Goal: Information Seeking & Learning: Learn about a topic

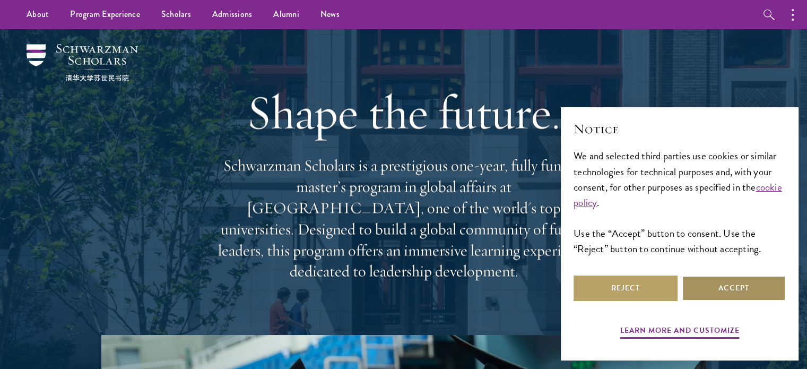
click at [726, 295] on button "Accept" at bounding box center [734, 288] width 104 height 25
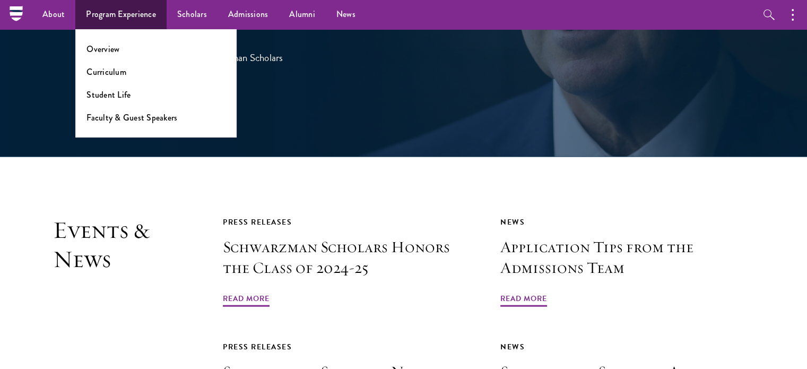
scroll to position [2287, 0]
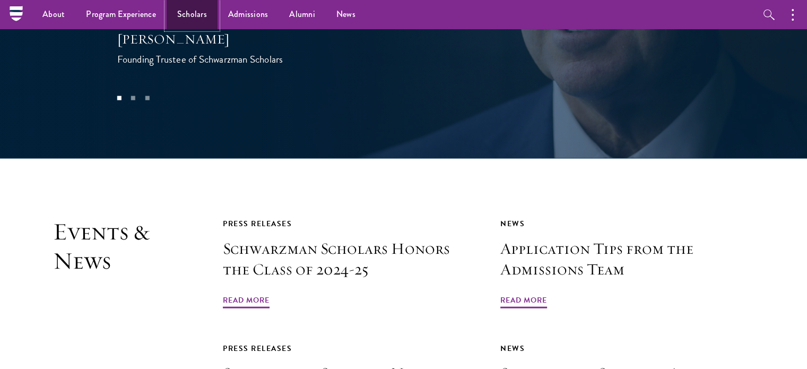
click at [200, 14] on link "Scholars" at bounding box center [192, 14] width 51 height 29
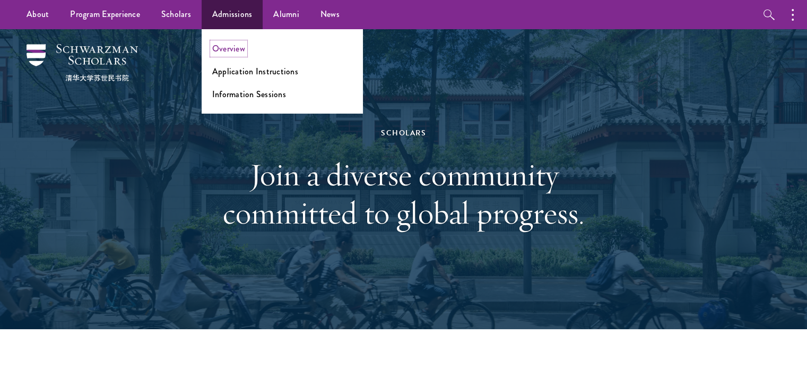
click at [243, 50] on link "Overview" at bounding box center [228, 48] width 33 height 12
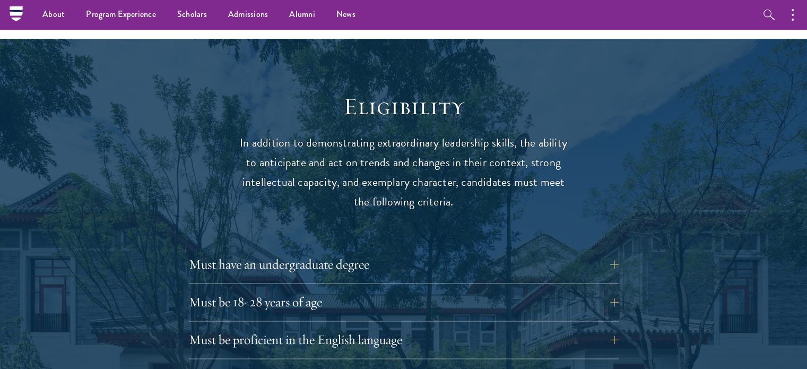
scroll to position [1325, 0]
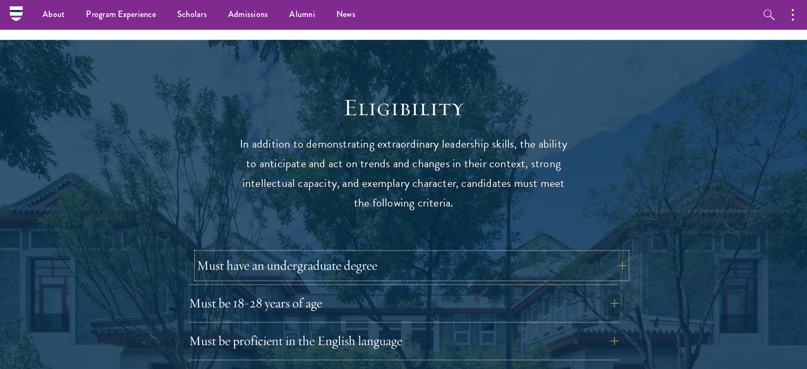
click at [612, 253] on button "Must have an undergraduate degree" at bounding box center [412, 265] width 430 height 25
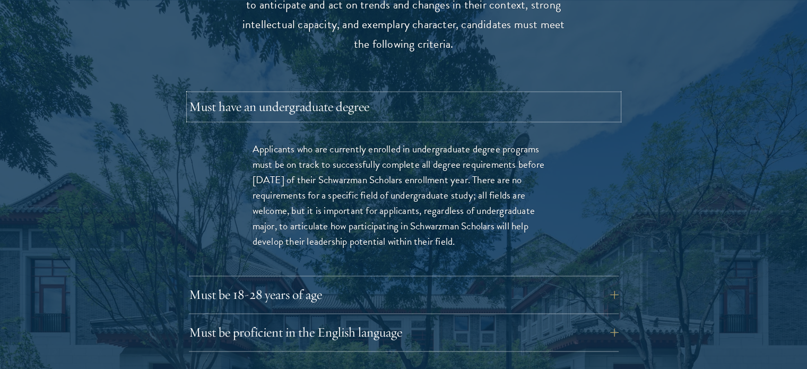
scroll to position [1484, 0]
click at [402, 281] on button "Must be 18-28 years of age" at bounding box center [412, 293] width 430 height 25
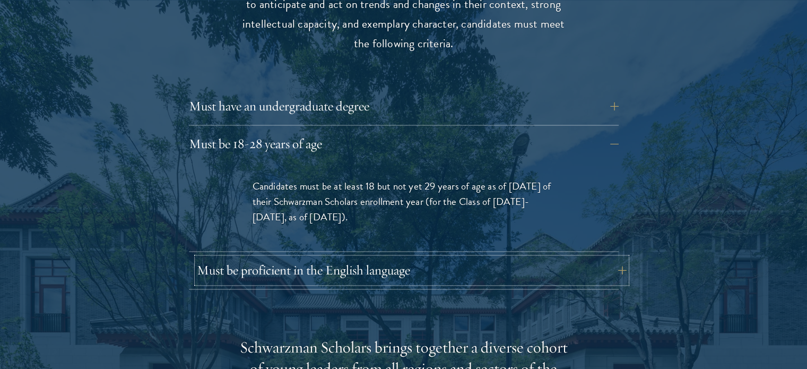
click at [435, 257] on button "Must be proficient in the English language" at bounding box center [412, 269] width 430 height 25
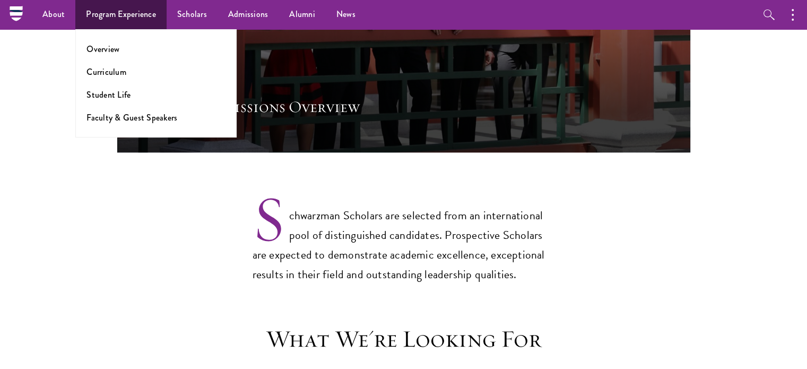
scroll to position [685, 0]
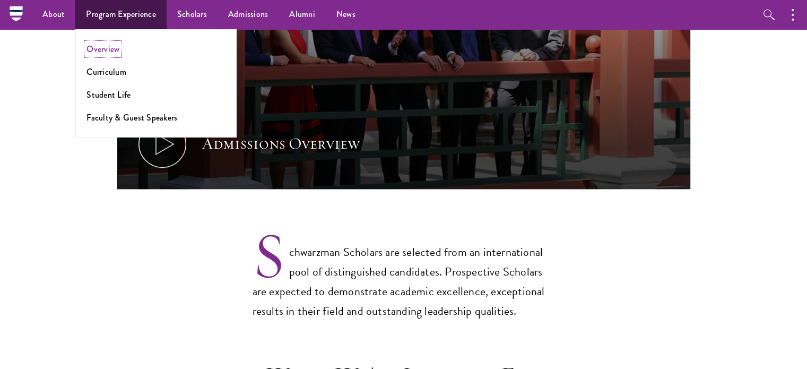
click at [111, 50] on link "Overview" at bounding box center [103, 49] width 33 height 12
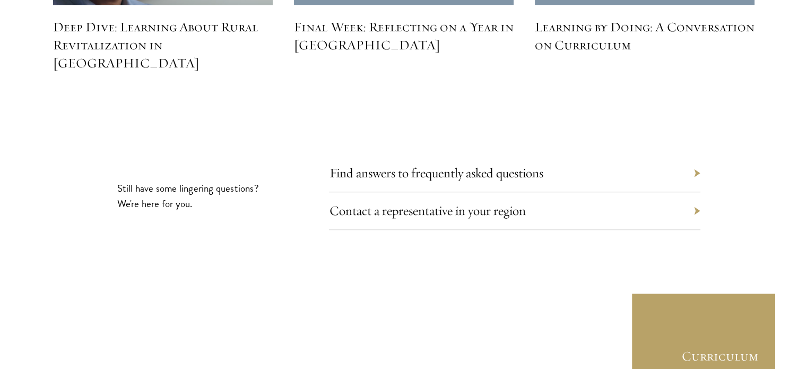
scroll to position [4913, 0]
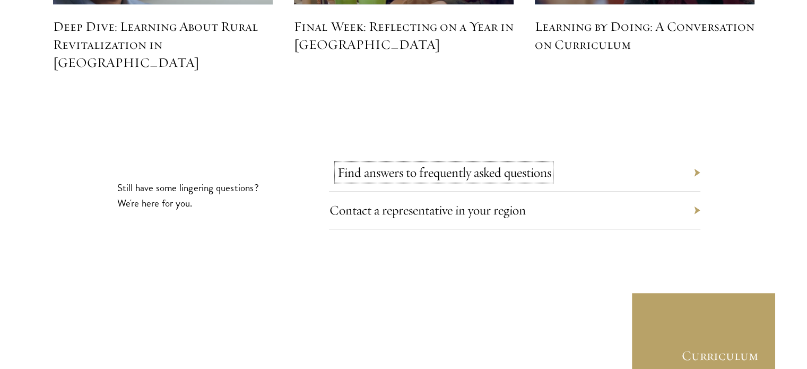
click at [544, 164] on link "Find answers to frequently asked questions" at bounding box center [444, 172] width 214 height 16
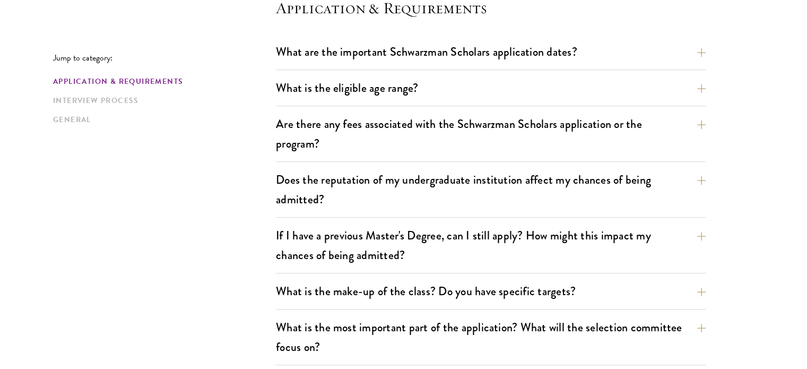
scroll to position [318, 0]
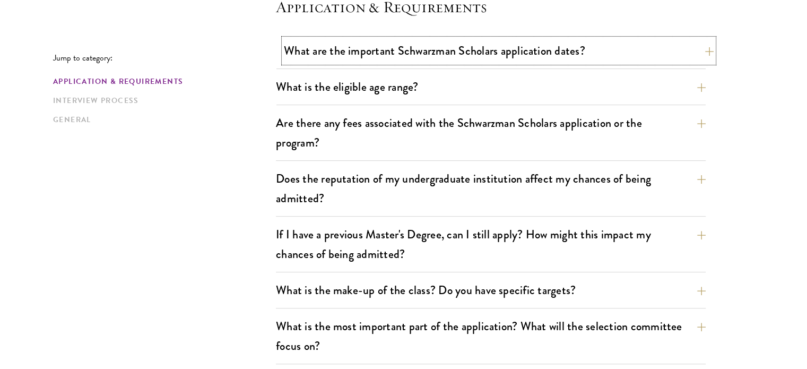
click at [711, 50] on button "What are the important Schwarzman Scholars application dates?" at bounding box center [499, 51] width 430 height 24
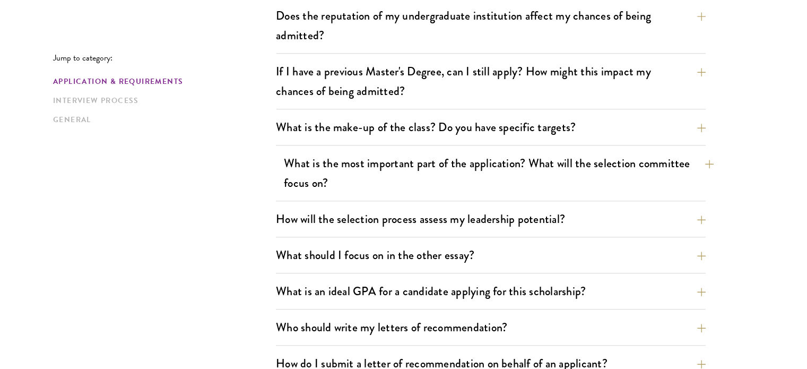
scroll to position [796, 0]
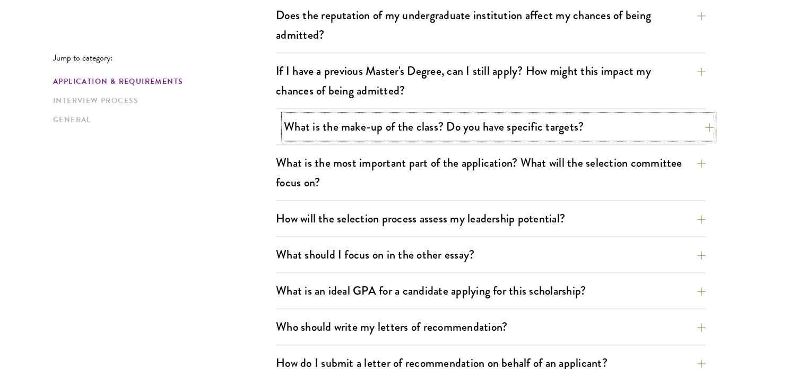
click at [520, 127] on button "What is the make-up of the class? Do you have specific targets?" at bounding box center [499, 127] width 430 height 24
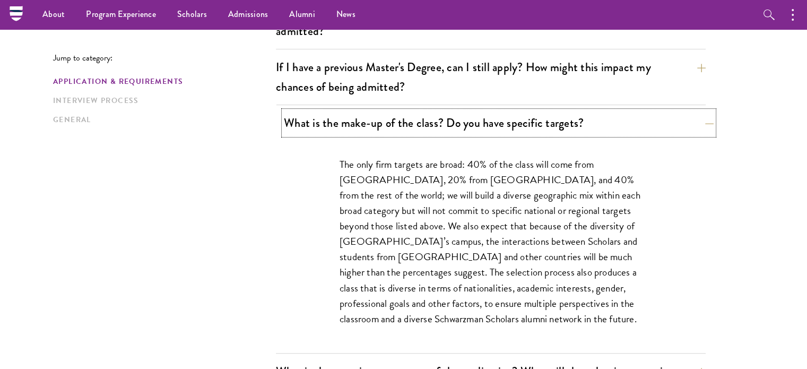
scroll to position [481, 0]
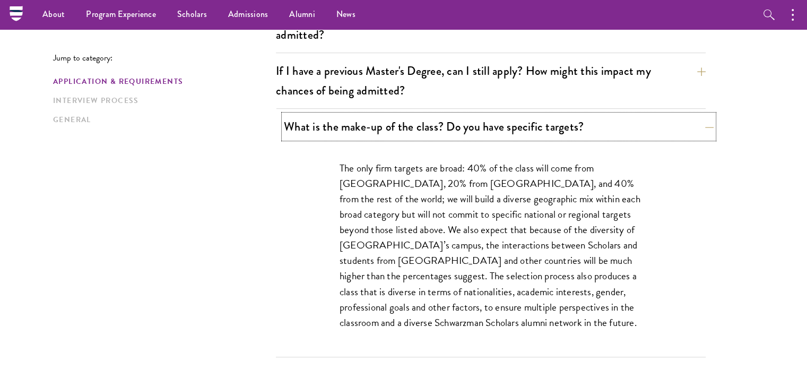
click at [570, 125] on button "What is the make-up of the class? Do you have specific targets?" at bounding box center [499, 127] width 430 height 24
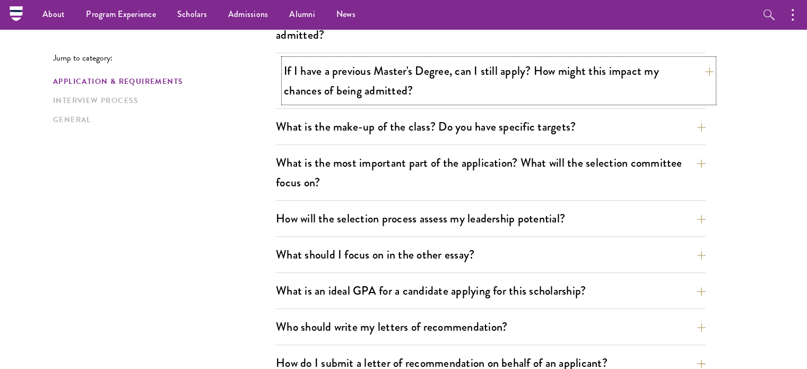
click at [565, 92] on button "If I have a previous Master's Degree, can I still apply? How might this impact …" at bounding box center [499, 81] width 430 height 44
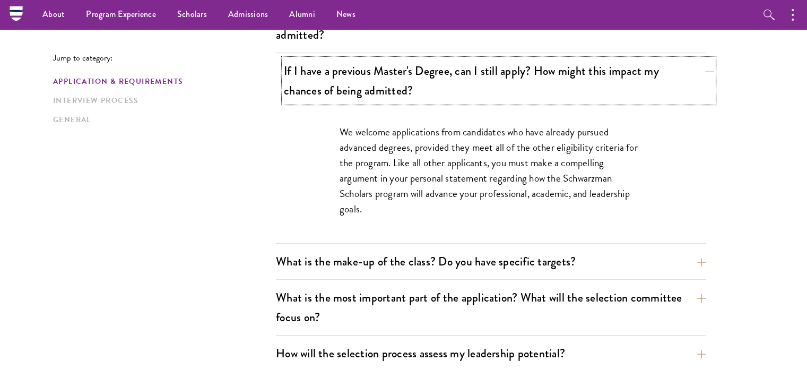
click at [565, 92] on button "If I have a previous Master's Degree, can I still apply? How might this impact …" at bounding box center [499, 81] width 430 height 44
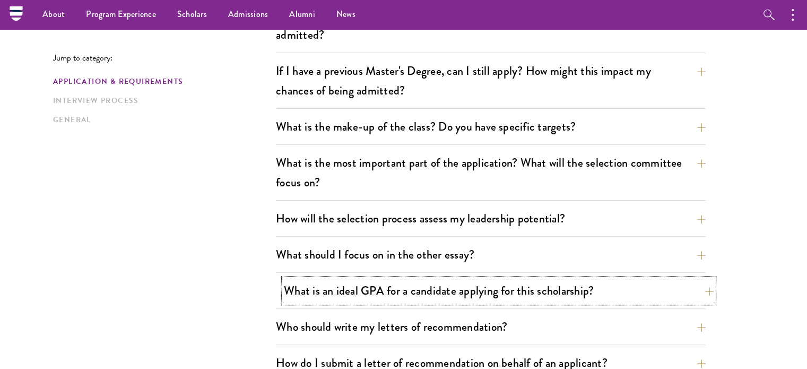
click at [397, 282] on button "What is an ideal GPA for a candidate applying for this scholarship?" at bounding box center [499, 291] width 430 height 24
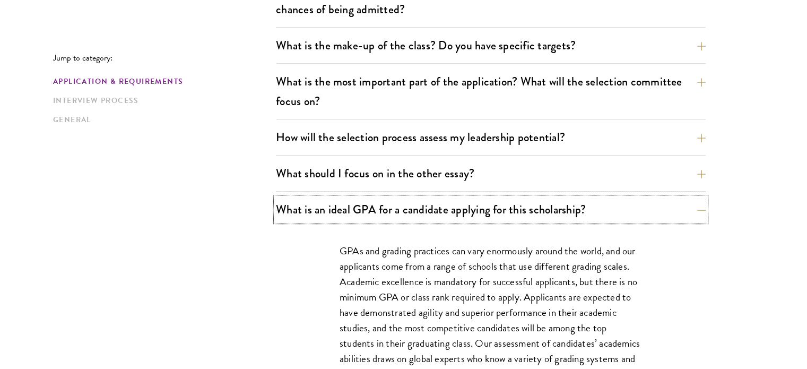
scroll to position [588, 0]
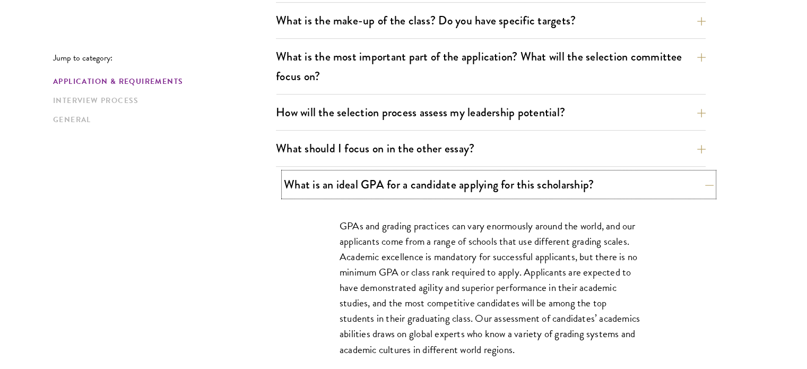
click at [477, 186] on button "What is an ideal GPA for a candidate applying for this scholarship?" at bounding box center [499, 185] width 430 height 24
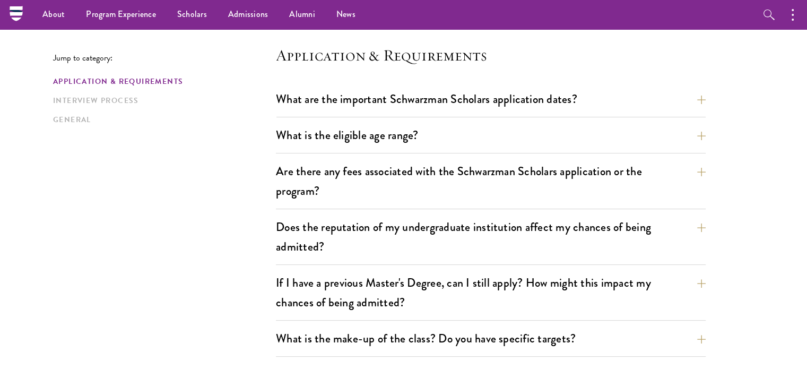
scroll to position [270, 0]
click at [409, 140] on button "What is the eligible age range?" at bounding box center [499, 135] width 430 height 24
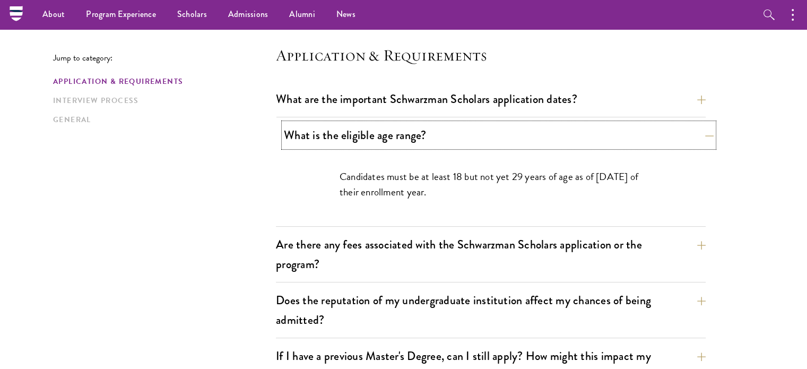
click at [409, 140] on button "What is the eligible age range?" at bounding box center [499, 135] width 430 height 24
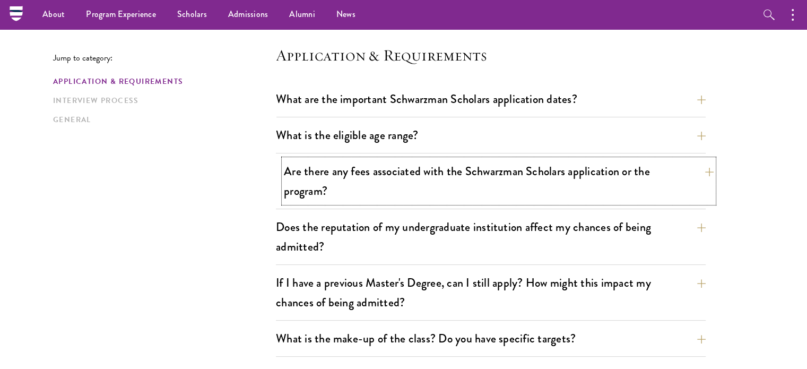
click at [420, 181] on button "Are there any fees associated with the Schwarzman Scholars application or the p…" at bounding box center [499, 181] width 430 height 44
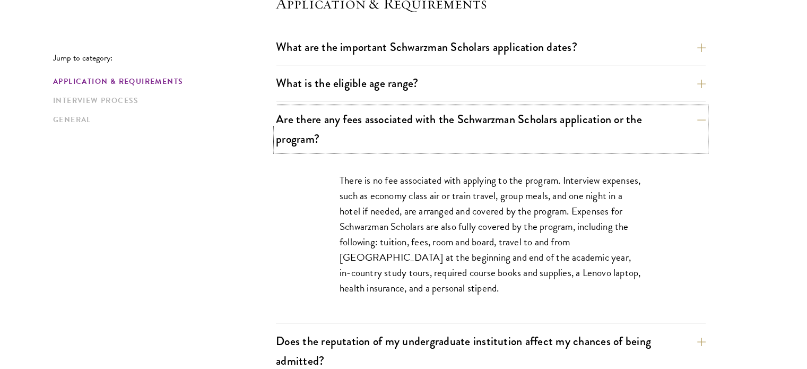
scroll to position [322, 0]
click at [535, 138] on button "Are there any fees associated with the Schwarzman Scholars application or the p…" at bounding box center [499, 129] width 430 height 44
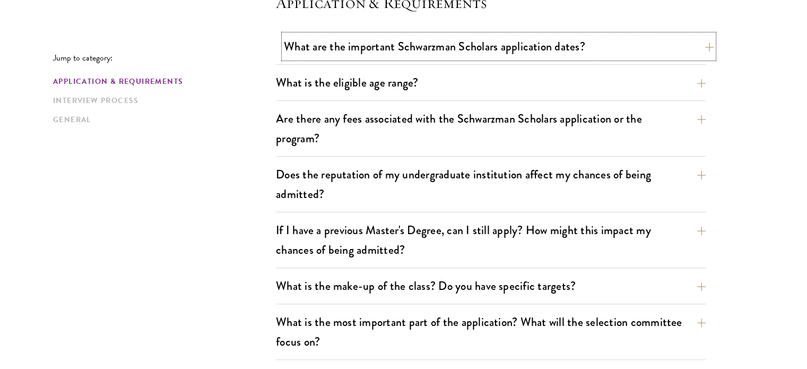
click at [452, 45] on button "What are the important Schwarzman Scholars application dates?" at bounding box center [499, 47] width 430 height 24
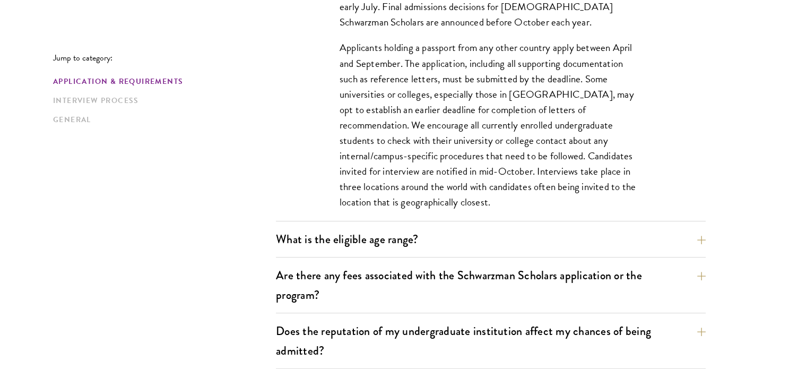
scroll to position [481, 0]
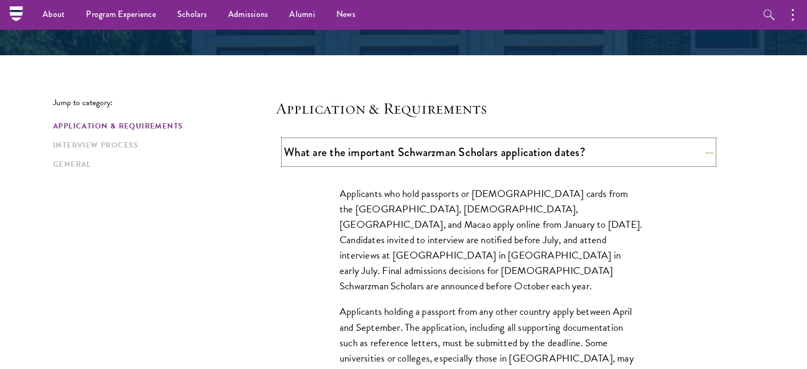
click at [364, 148] on button "What are the important Schwarzman Scholars application dates?" at bounding box center [499, 152] width 430 height 24
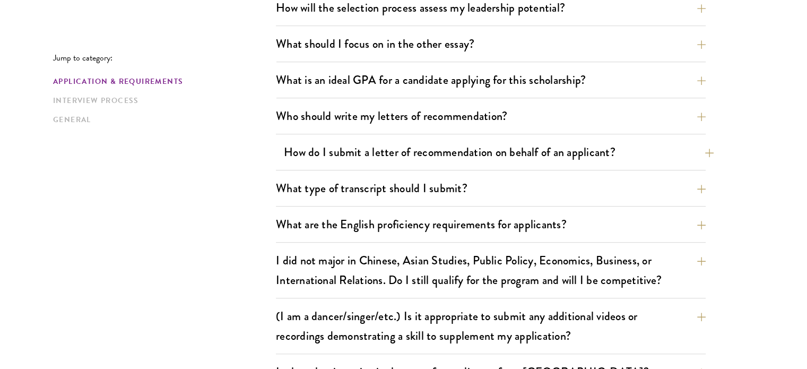
scroll to position [693, 0]
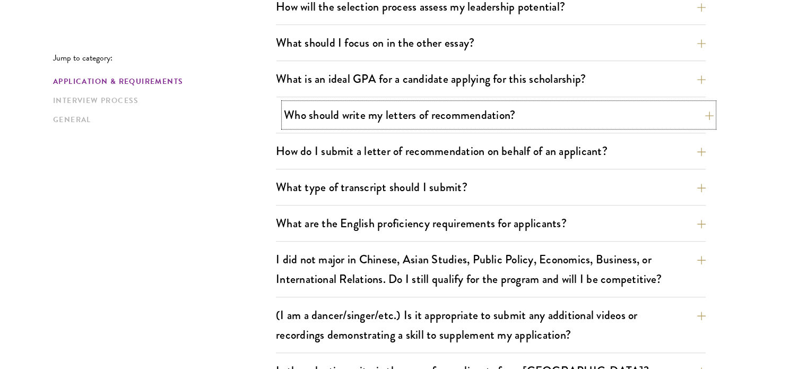
click at [397, 110] on button "Who should write my letters of recommendation?" at bounding box center [499, 115] width 430 height 24
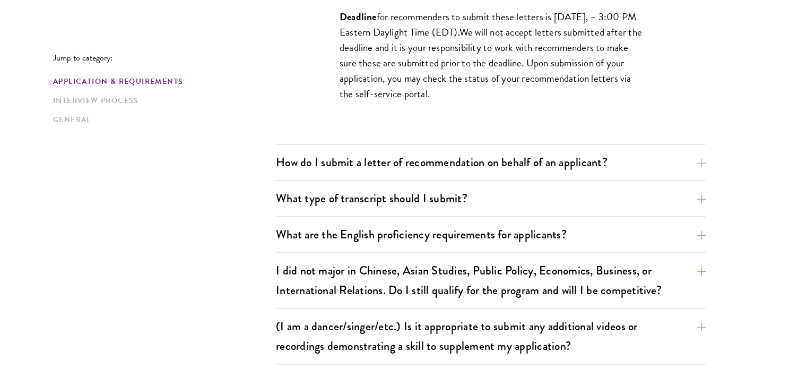
scroll to position [1159, 0]
click at [566, 161] on button "How do I submit a letter of recommendation on behalf of an applicant?" at bounding box center [499, 162] width 430 height 24
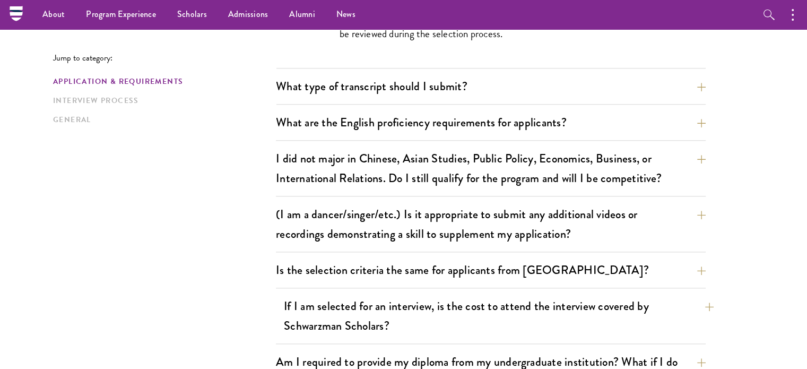
scroll to position [1001, 0]
